Goal: Information Seeking & Learning: Learn about a topic

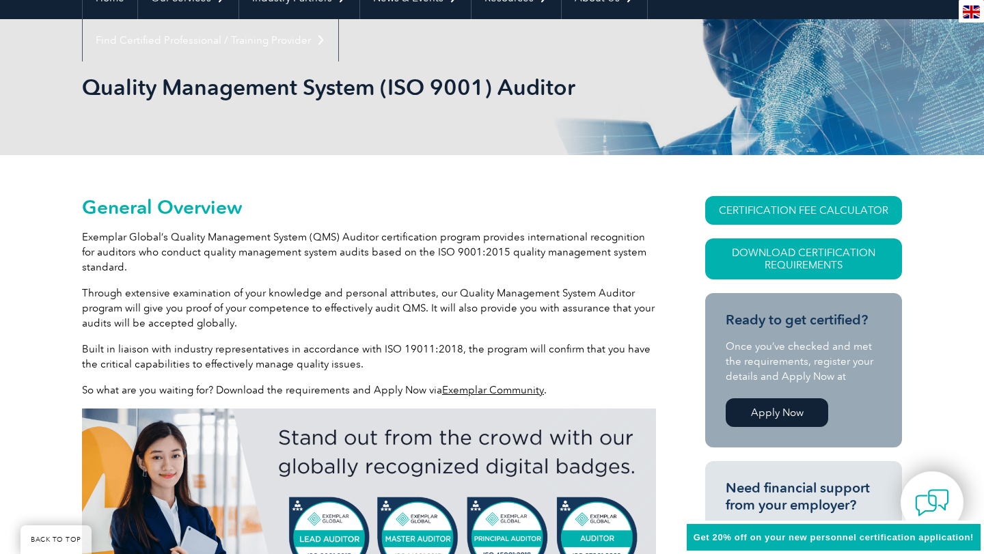
scroll to position [152, 0]
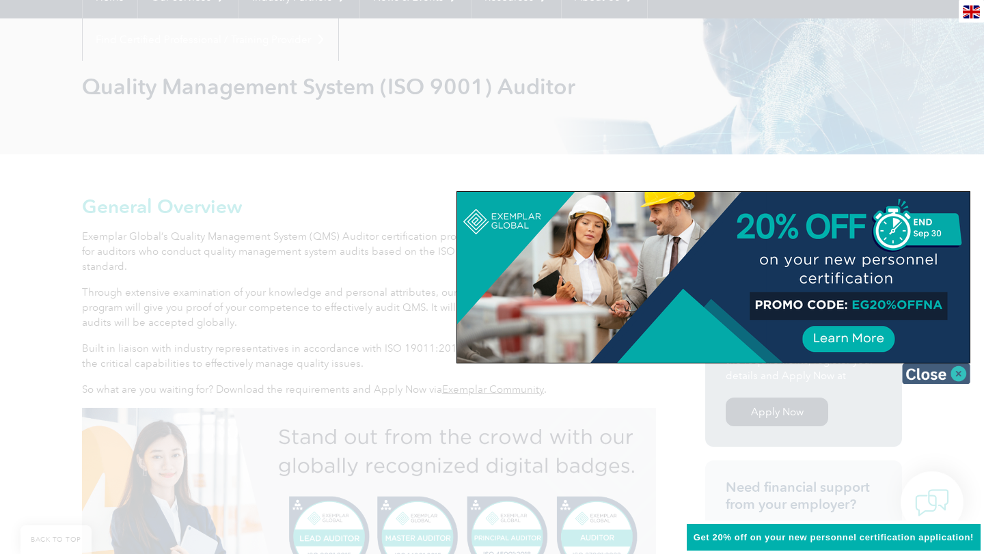
click at [937, 370] on img at bounding box center [936, 374] width 68 height 21
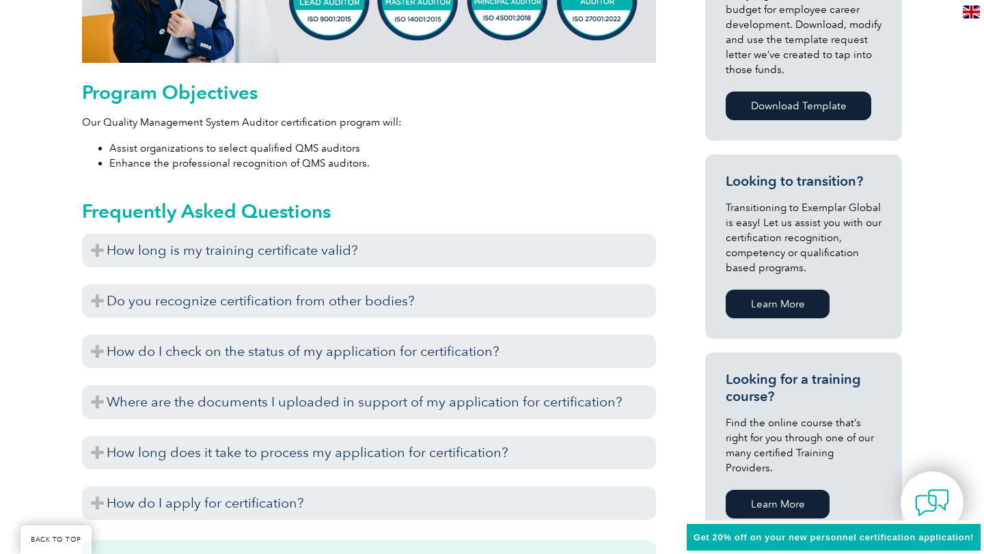
scroll to position [696, 0]
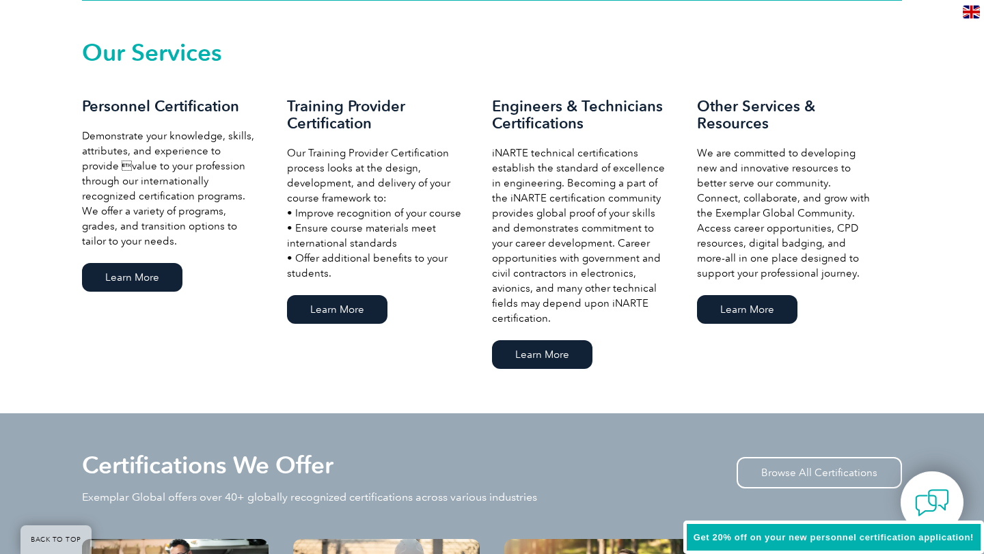
scroll to position [984, 0]
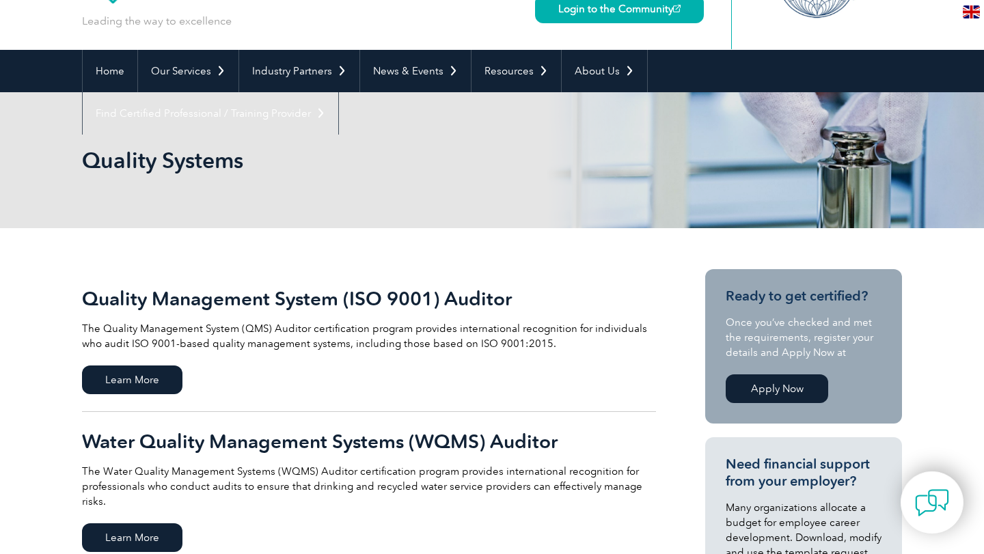
scroll to position [92, 0]
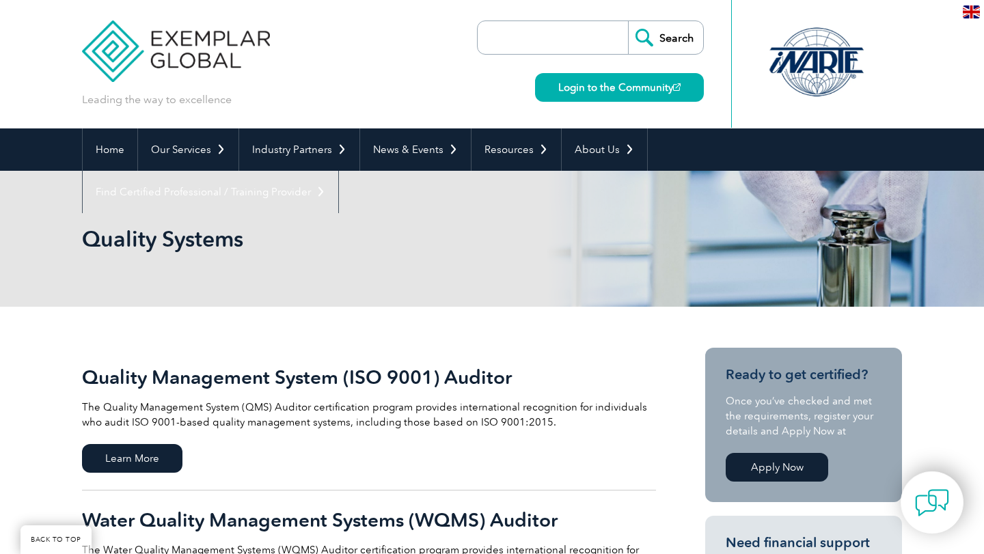
scroll to position [236, 0]
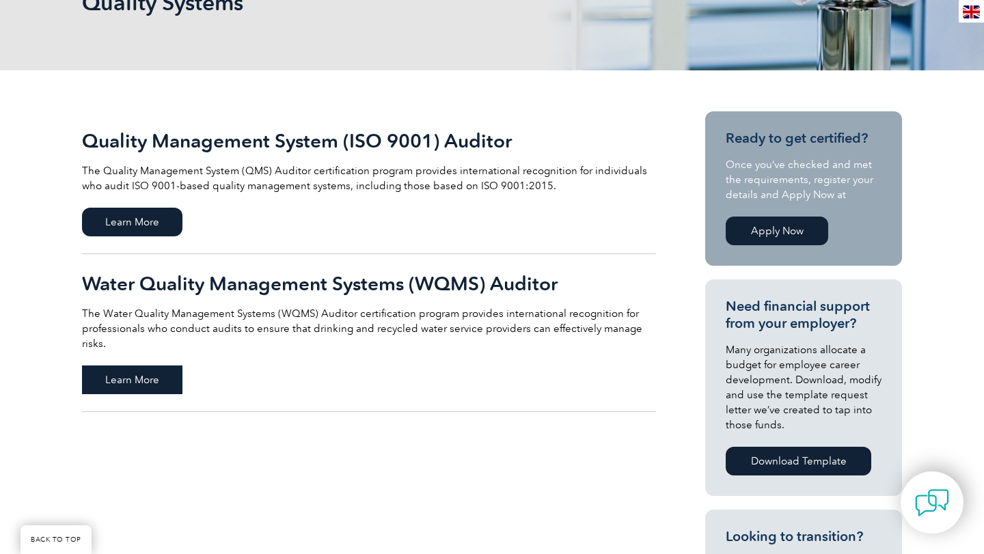
click at [133, 370] on span "Learn More" at bounding box center [132, 380] width 100 height 29
